Goal: Use online tool/utility: Utilize a website feature to perform a specific function

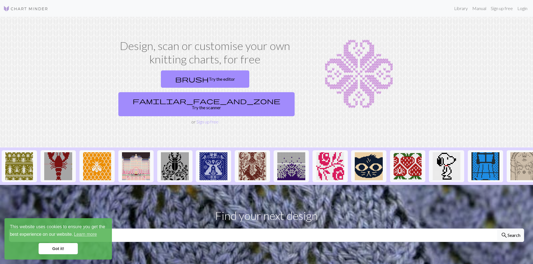
scroll to position [149, 0]
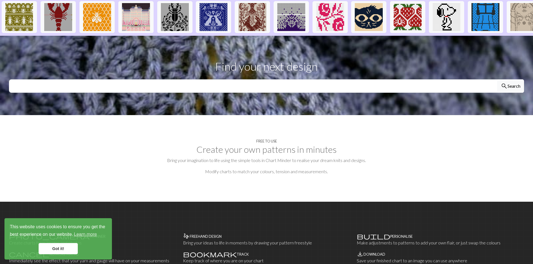
click at [46, 250] on link "Got it!" at bounding box center [58, 248] width 39 height 11
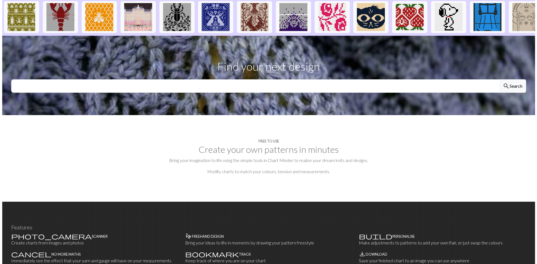
scroll to position [0, 0]
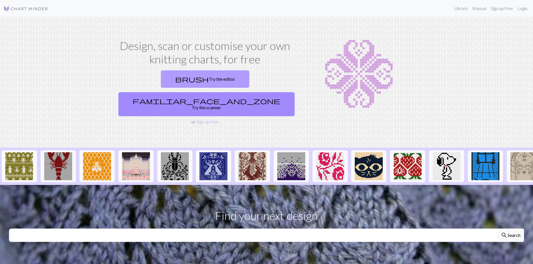
click at [161, 81] on link "brush Try the editor" at bounding box center [205, 78] width 88 height 17
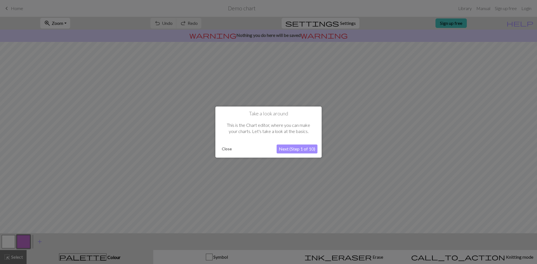
click at [297, 150] on button "Next (Step 1 of 10)" at bounding box center [297, 149] width 41 height 9
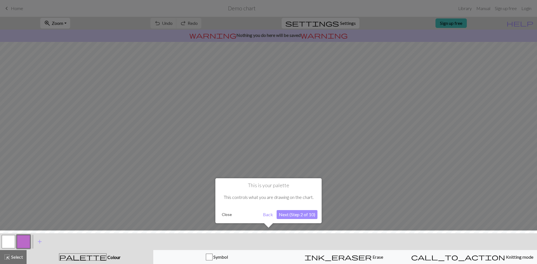
click at [306, 216] on button "Next (Step 2 of 10)" at bounding box center [297, 214] width 41 height 9
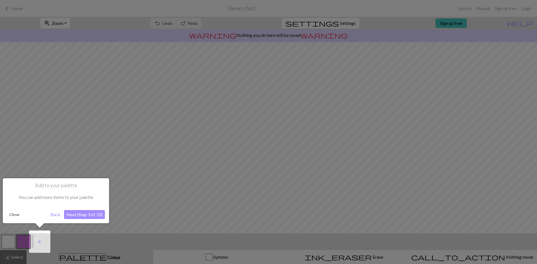
click at [81, 213] on button "Next (Step 3 of 10)" at bounding box center [84, 214] width 41 height 9
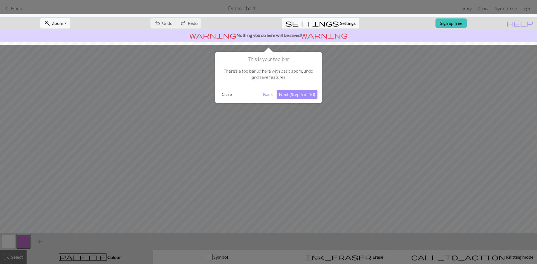
click at [285, 94] on button "Next (Step 5 of 10)" at bounding box center [297, 94] width 41 height 9
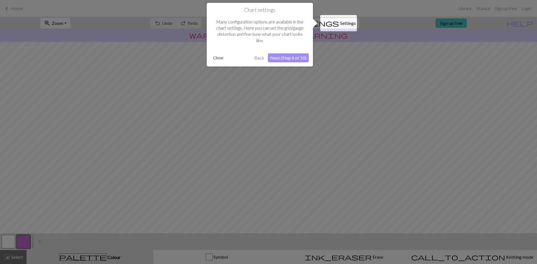
click at [282, 55] on button "Next (Step 6 of 10)" at bounding box center [288, 57] width 41 height 9
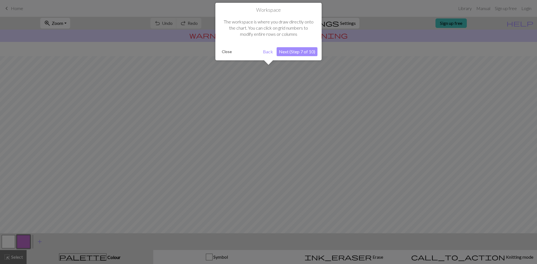
scroll to position [17, 0]
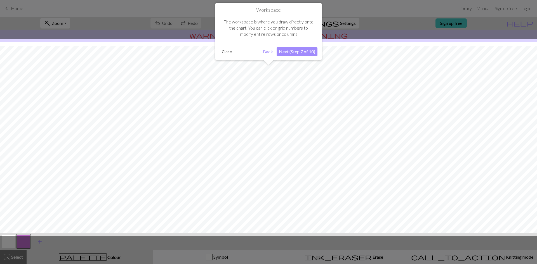
click at [284, 51] on button "Next (Step 7 of 10)" at bounding box center [297, 51] width 41 height 9
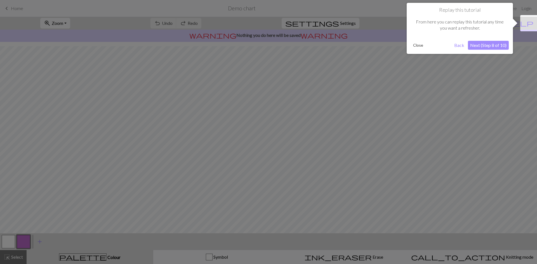
click at [506, 46] on button "Next (Step 8 of 10)" at bounding box center [488, 45] width 41 height 9
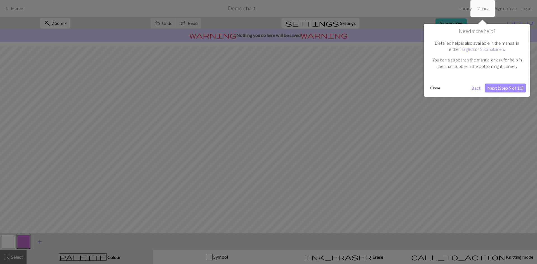
click at [505, 92] on button "Next (Step 9 of 10)" at bounding box center [505, 88] width 41 height 9
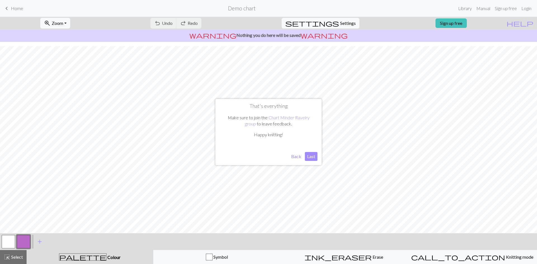
click at [311, 159] on button "Last" at bounding box center [311, 156] width 13 height 9
click at [10, 3] on div "keyboard_arrow_left Home Demo chart Library Manual Sign up free Login" at bounding box center [268, 8] width 537 height 11
click at [12, 10] on span "Home" at bounding box center [17, 8] width 12 height 5
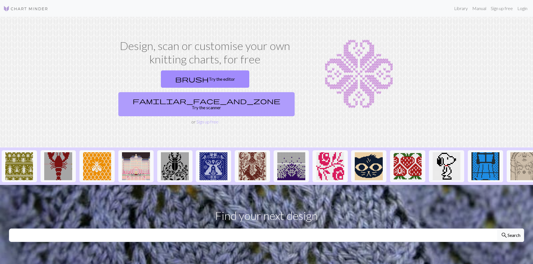
click at [256, 92] on link "familiar_face_and_zone Try the scanner" at bounding box center [206, 104] width 176 height 24
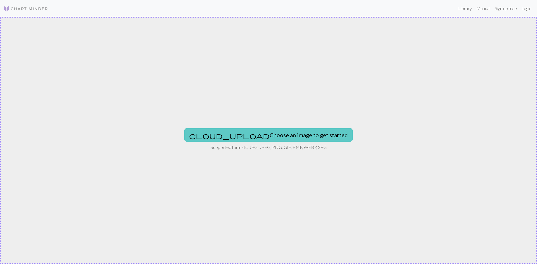
click at [287, 130] on button "cloud_upload Choose an image to get started" at bounding box center [268, 134] width 168 height 13
type input "C:\fakepath\Screenshot [DATE] 133550.png"
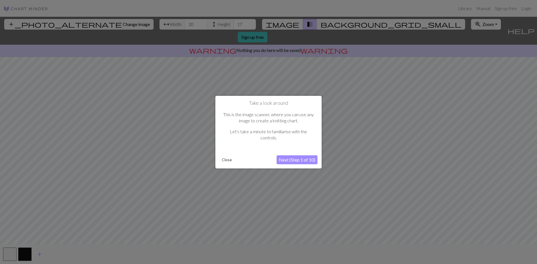
click at [294, 160] on button "Next (Step 1 of 10)" at bounding box center [297, 159] width 41 height 9
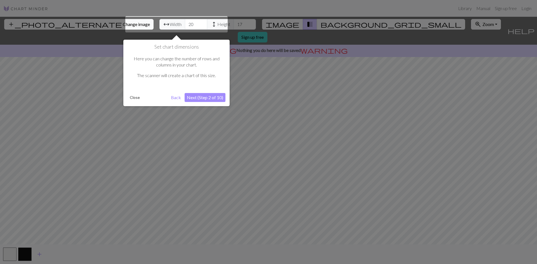
click at [215, 97] on button "Next (Step 2 of 10)" at bounding box center [205, 97] width 41 height 9
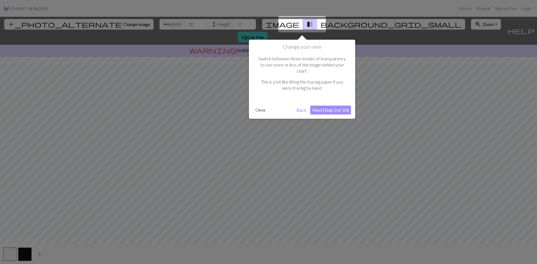
click at [330, 106] on button "Next (Step 3 of 10)" at bounding box center [330, 110] width 41 height 9
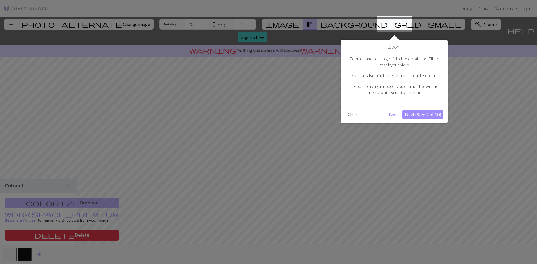
click at [429, 114] on button "Next (Step 4 of 10)" at bounding box center [422, 114] width 41 height 9
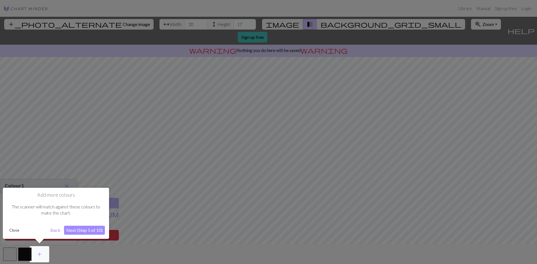
click at [75, 231] on button "Next (Step 5 of 10)" at bounding box center [84, 230] width 41 height 9
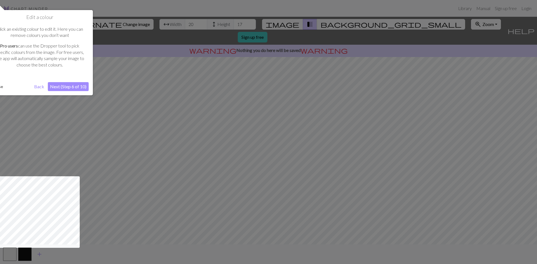
click at [66, 86] on button "Next (Step 6 of 10)" at bounding box center [68, 86] width 41 height 9
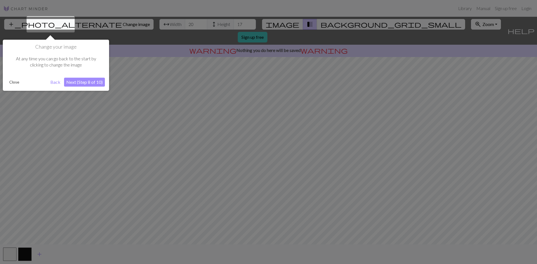
click at [85, 81] on button "Next (Step 8 of 10)" at bounding box center [84, 82] width 41 height 9
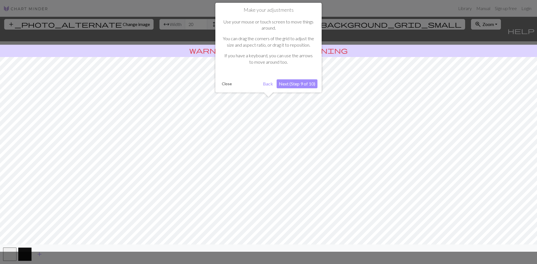
click at [313, 84] on button "Next (Step 9 of 10)" at bounding box center [297, 83] width 41 height 9
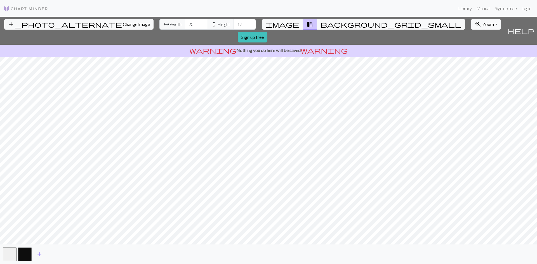
click at [272, 252] on div "add_photo_alternate Change image arrow_range Width 20 height Height 17 image tr…" at bounding box center [268, 140] width 537 height 247
click at [272, 252] on div "add" at bounding box center [268, 255] width 537 height 20
click at [270, 254] on div "add_photo_alternate Change image arrow_range Width 20 height Height 17 image tr…" at bounding box center [268, 140] width 537 height 247
click at [270, 253] on div "add" at bounding box center [268, 255] width 537 height 20
click at [287, 23] on span "image" at bounding box center [283, 24] width 34 height 8
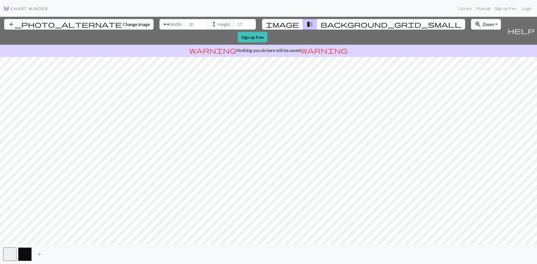
click at [287, 23] on span "image" at bounding box center [283, 24] width 34 height 8
click at [320, 24] on span "background_grid_small" at bounding box center [390, 24] width 141 height 8
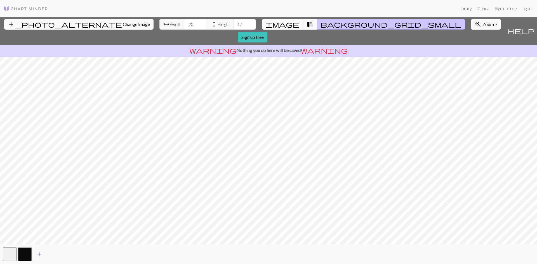
click at [306, 25] on span "transition_fade" at bounding box center [309, 24] width 7 height 8
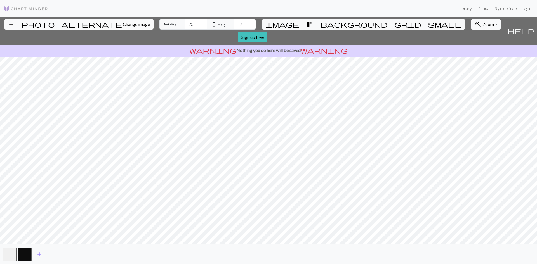
click at [123, 23] on span "Change image" at bounding box center [136, 24] width 27 height 5
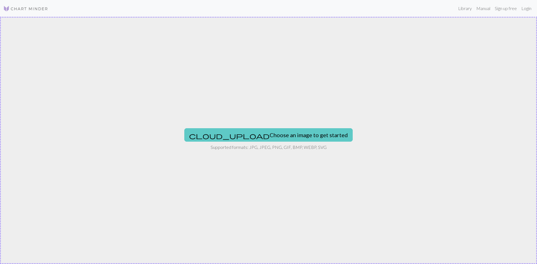
click at [270, 132] on button "cloud_upload Choose an image to get started" at bounding box center [268, 134] width 168 height 13
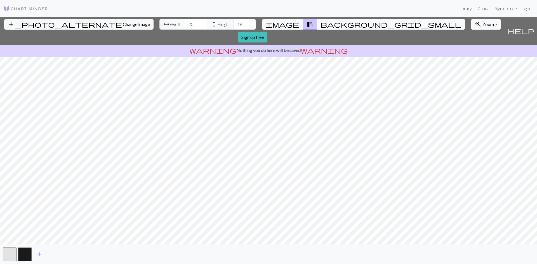
click at [320, 25] on span "background_grid_small" at bounding box center [390, 24] width 141 height 8
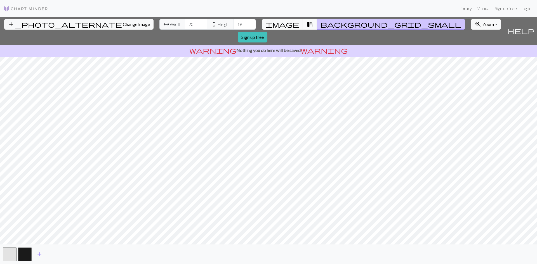
click at [306, 24] on span "transition_fade" at bounding box center [309, 24] width 7 height 8
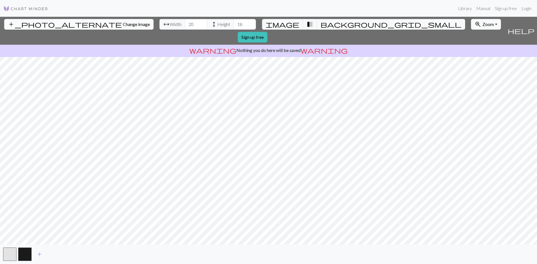
click at [62, 27] on button "add_photo_alternate Change image" at bounding box center [78, 24] width 149 height 11
